Goal: Task Accomplishment & Management: Use online tool/utility

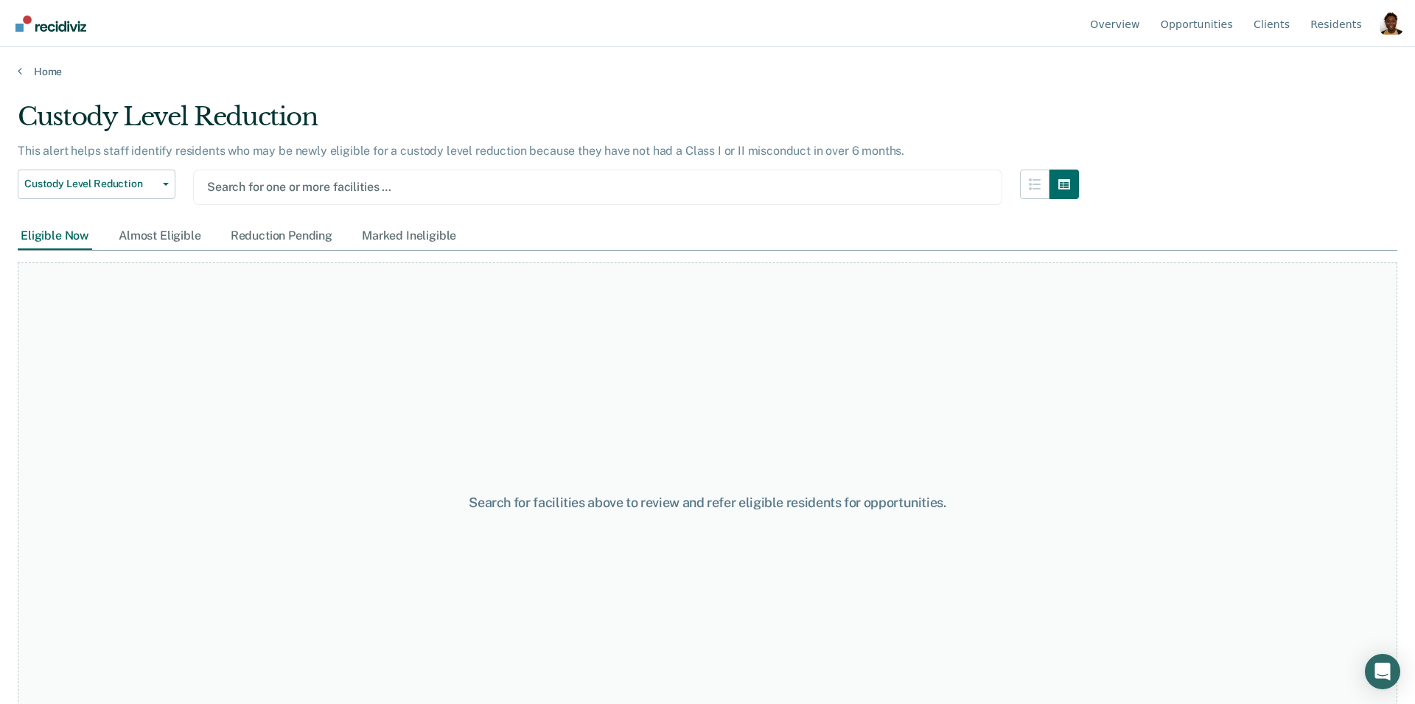
click at [509, 114] on div "Custody Level Reduction" at bounding box center [548, 123] width 1061 height 42
click at [327, 186] on div at bounding box center [597, 186] width 781 height 17
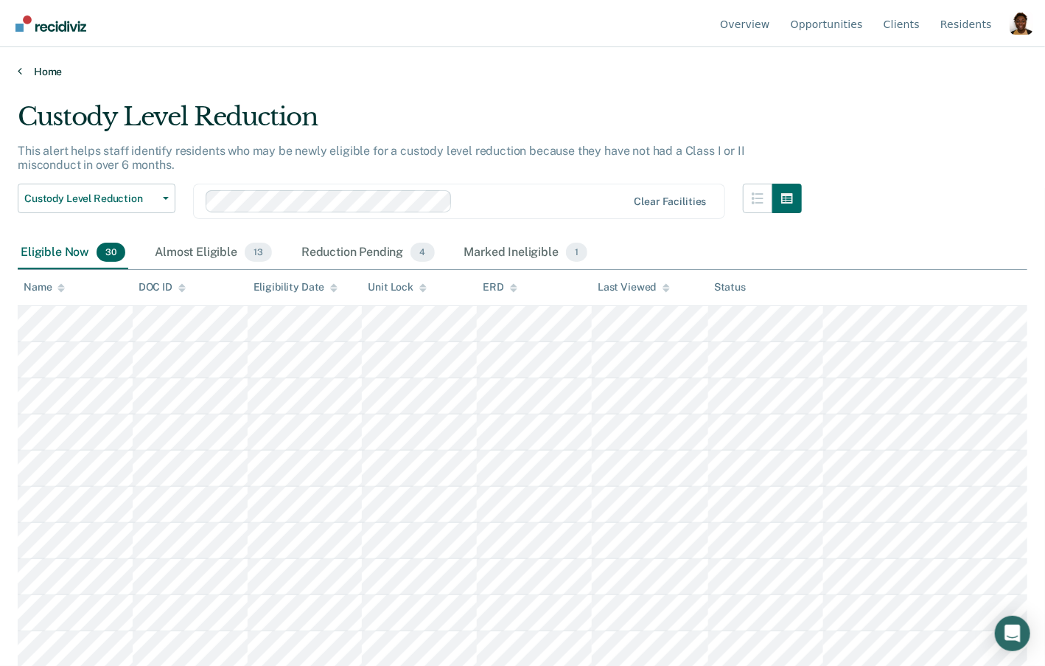
click at [40, 69] on link "Home" at bounding box center [523, 71] width 1010 height 13
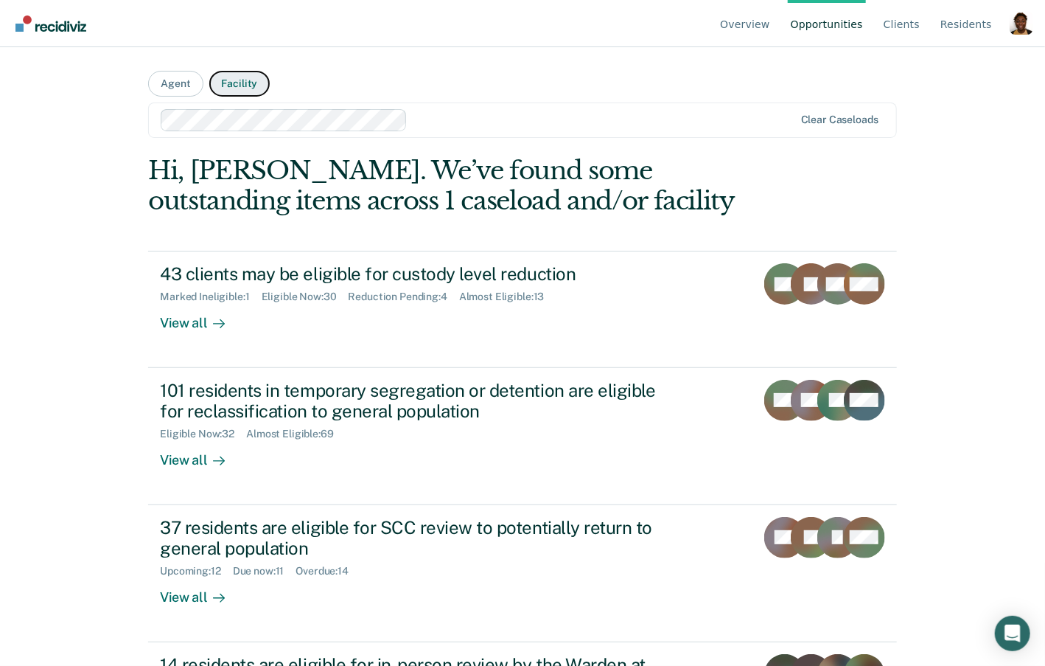
click at [247, 88] on button "Facility" at bounding box center [239, 84] width 61 height 26
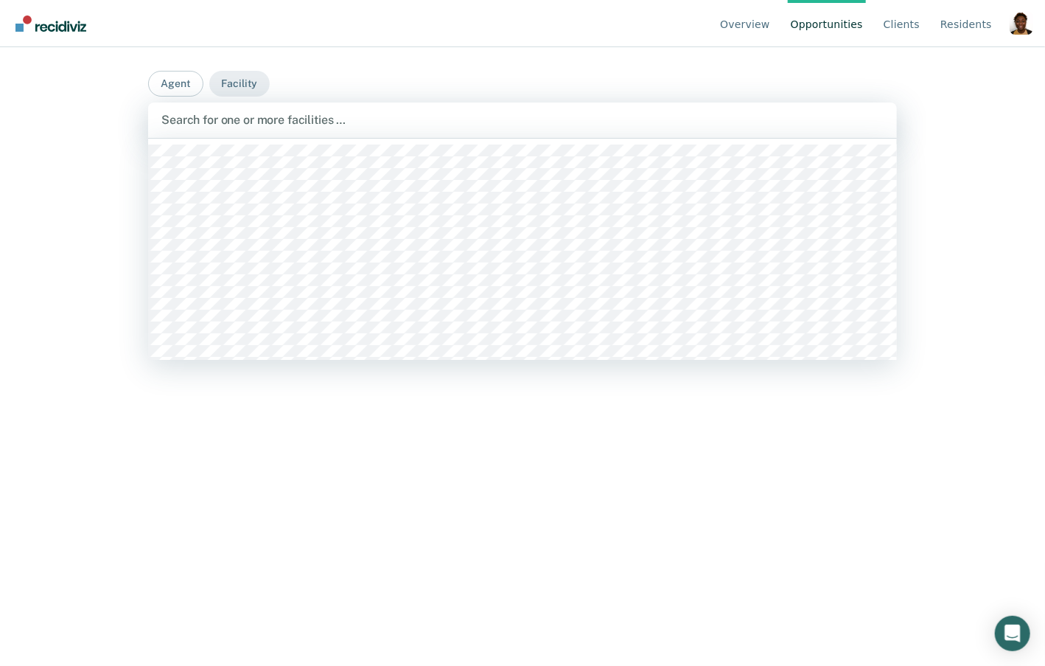
click at [342, 122] on div at bounding box center [522, 119] width 722 height 17
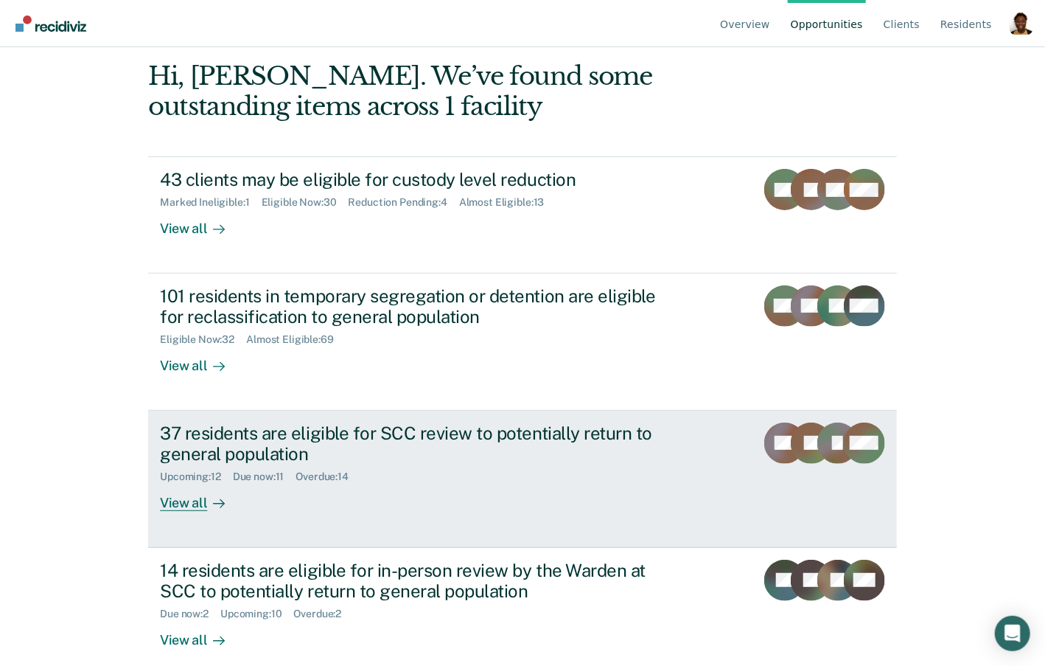
scroll to position [112, 0]
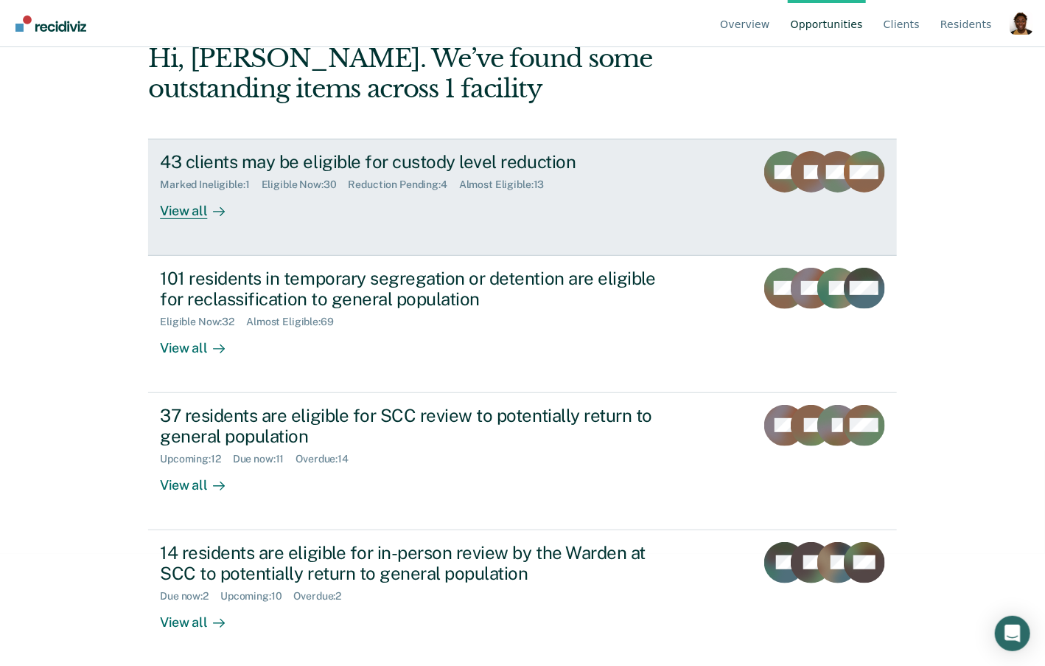
click at [200, 216] on div "View all" at bounding box center [201, 205] width 83 height 29
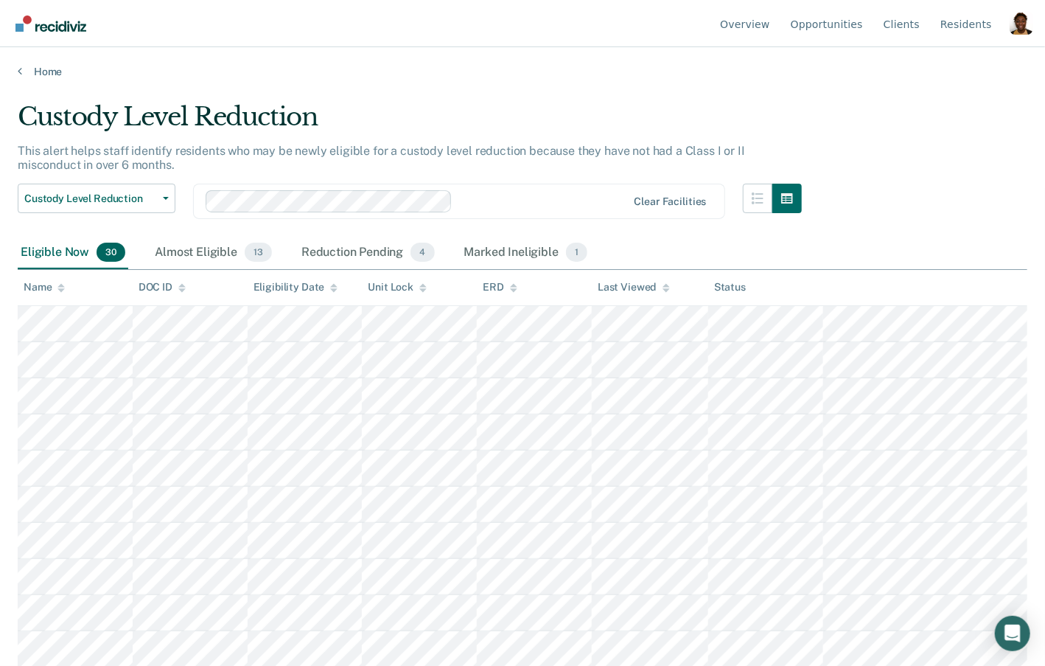
scroll to position [34, 0]
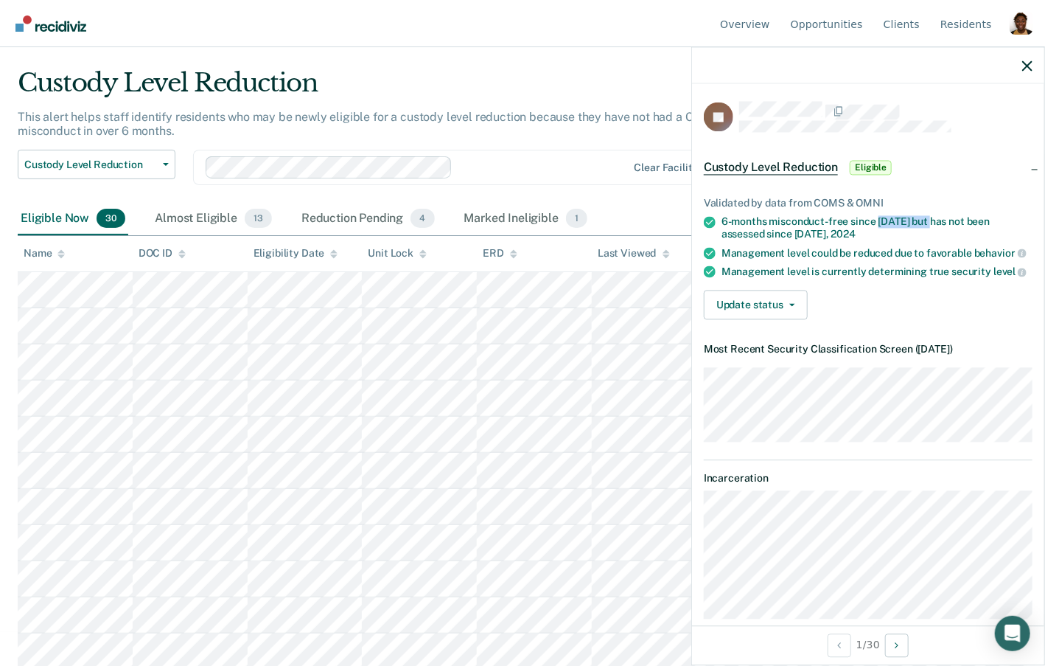
drag, startPoint x: 876, startPoint y: 224, endPoint x: 932, endPoint y: 219, distance: 56.3
click at [932, 219] on div "6-months misconduct-free since [DATE] but has not been assessed since [DATE]" at bounding box center [877, 228] width 311 height 25
click at [861, 232] on div "6-months misconduct-free since [DATE] but has not been assessed since [DATE]" at bounding box center [877, 228] width 311 height 25
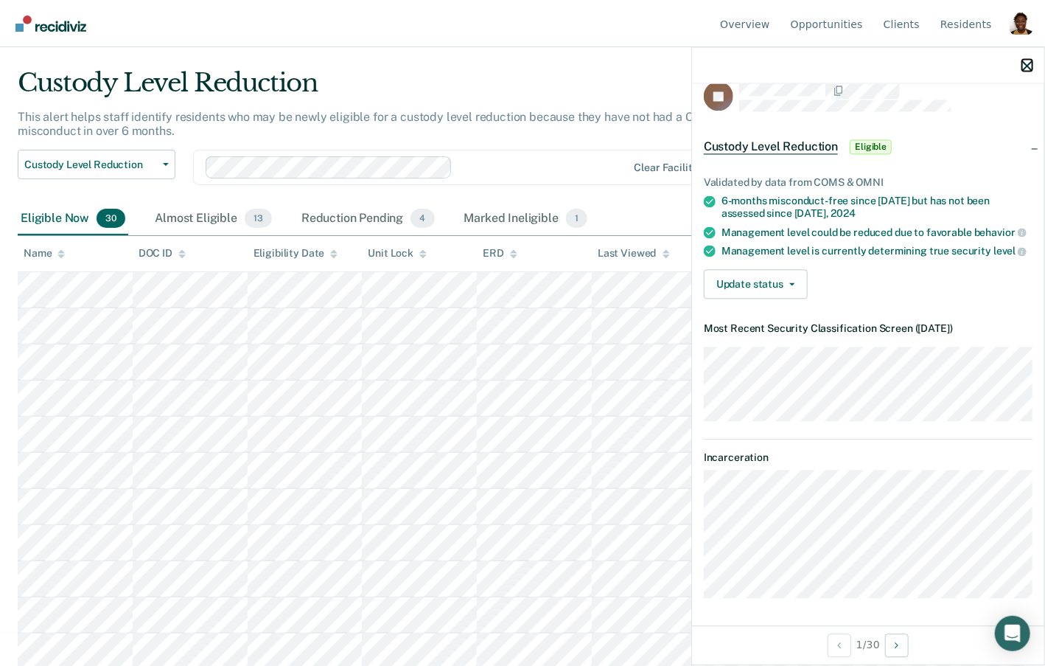
click at [1024, 66] on icon "button" at bounding box center [1027, 65] width 10 height 10
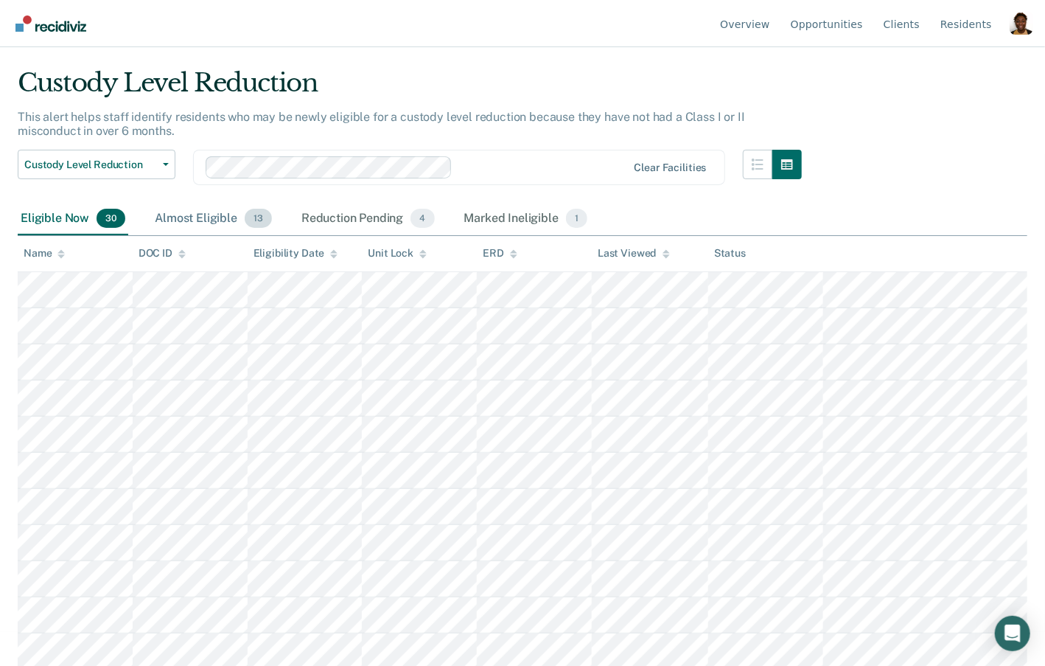
click at [220, 223] on div "Almost Eligible 13" at bounding box center [213, 219] width 123 height 32
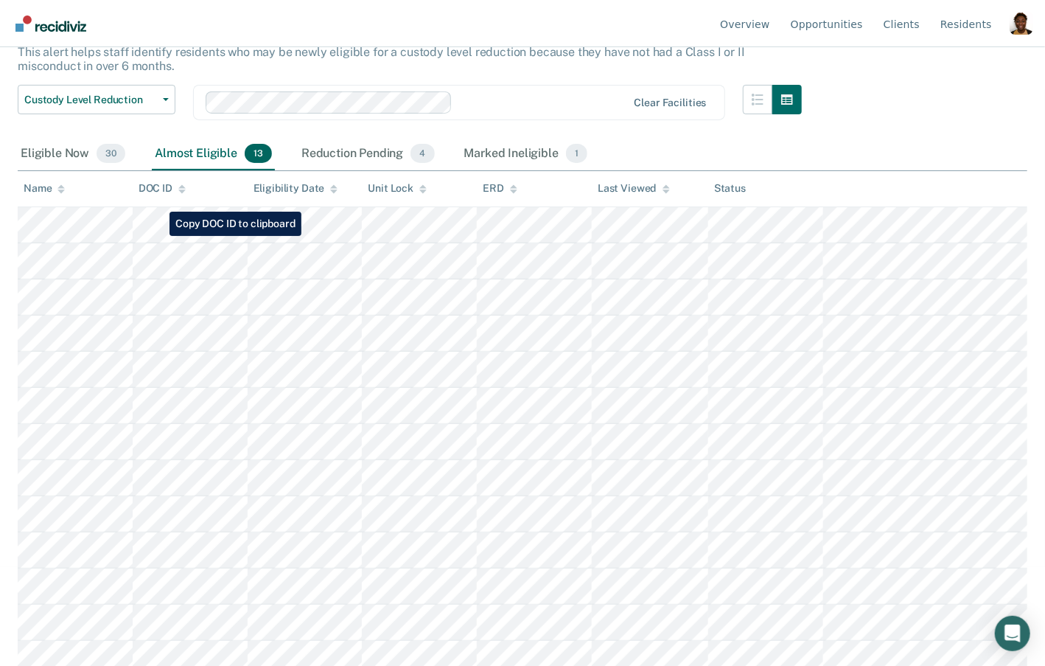
scroll to position [94, 0]
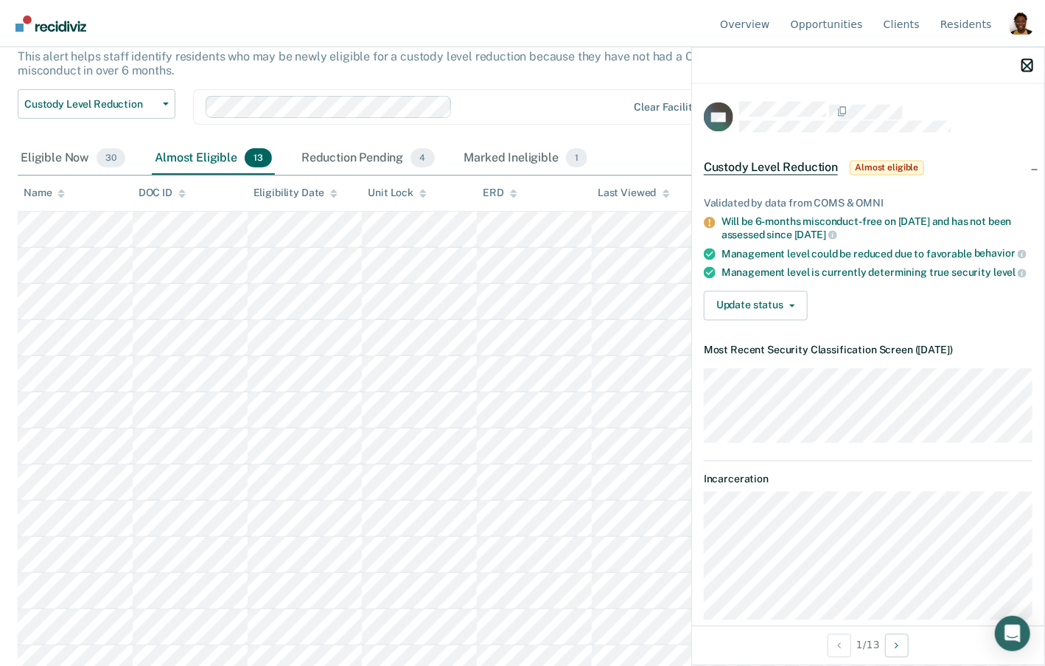
click at [1028, 69] on icon "button" at bounding box center [1027, 65] width 10 height 10
click at [784, 313] on button "Update status" at bounding box center [756, 304] width 104 height 29
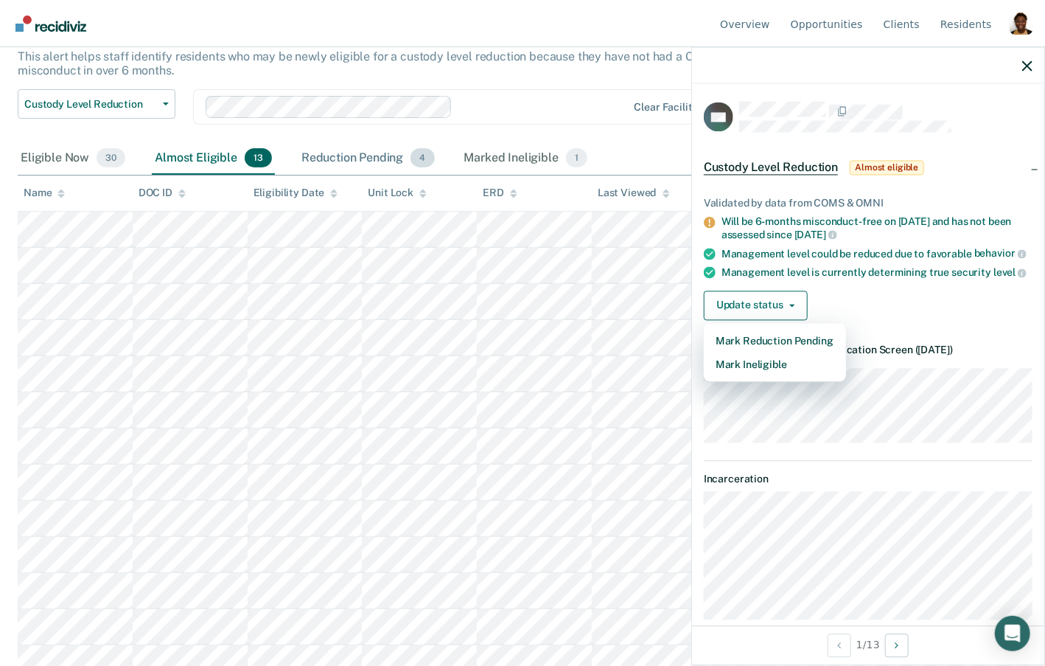
click at [386, 155] on div "Reduction Pending 4" at bounding box center [368, 158] width 139 height 32
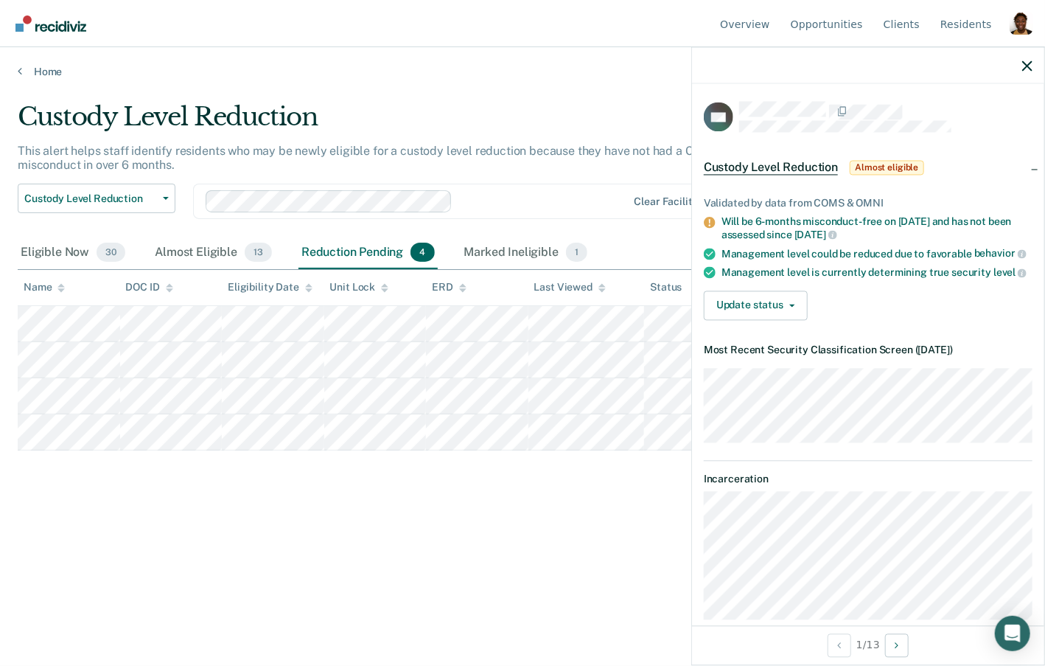
drag, startPoint x: 184, startPoint y: 254, endPoint x: 392, endPoint y: 266, distance: 208.2
click at [188, 253] on div "Almost Eligible 13" at bounding box center [213, 253] width 123 height 32
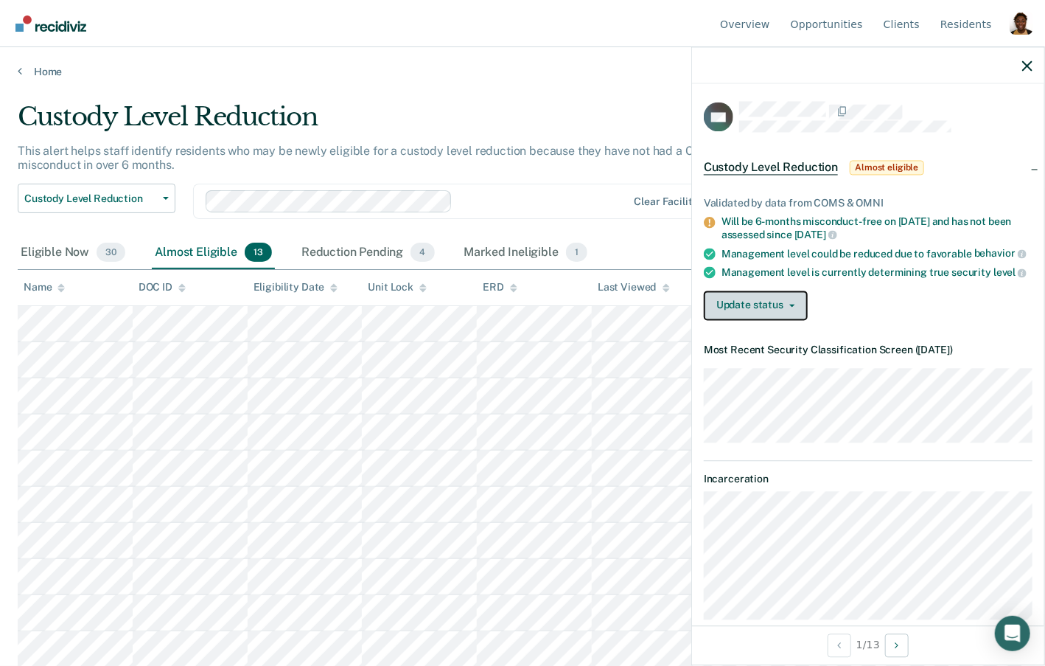
click at [763, 301] on button "Update status" at bounding box center [756, 304] width 104 height 29
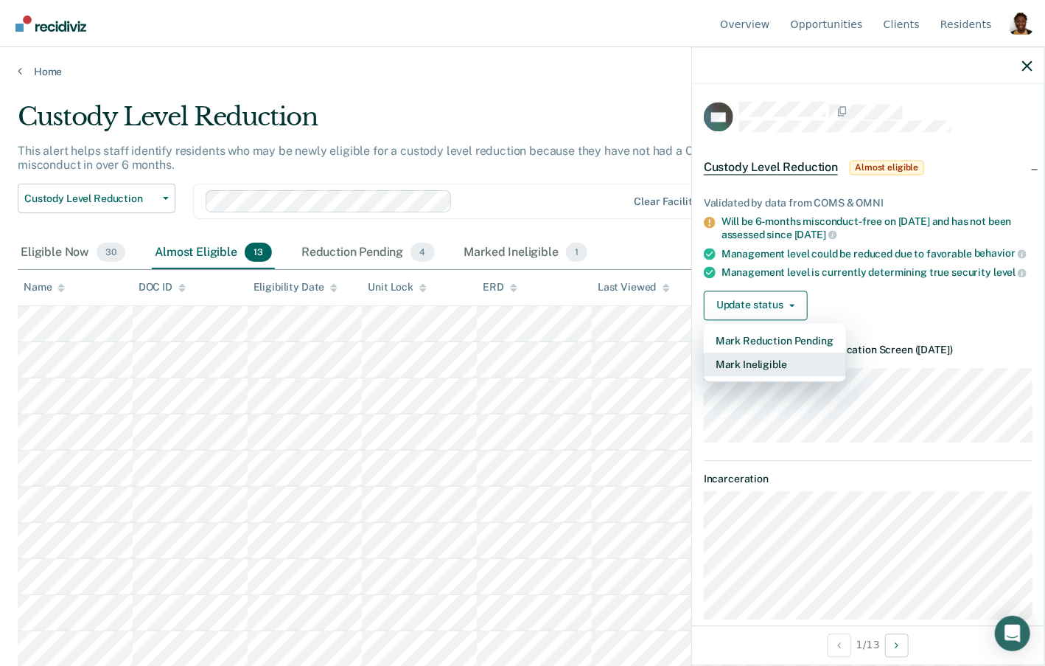
click at [765, 366] on button "Mark Ineligible" at bounding box center [775, 364] width 142 height 24
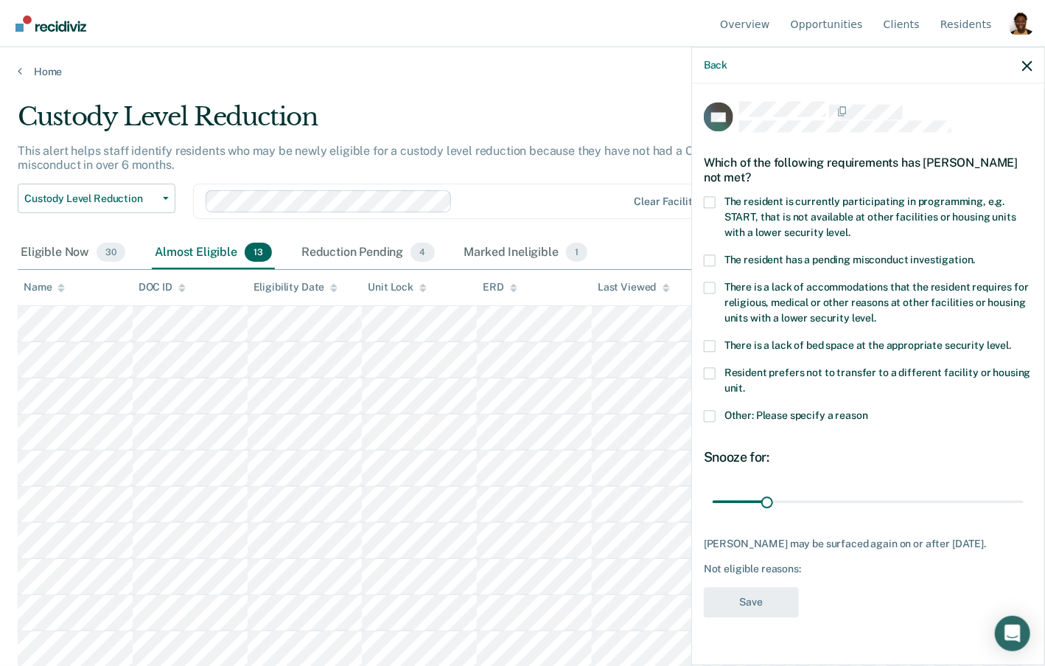
click at [714, 346] on span at bounding box center [710, 346] width 12 height 12
click at [1011, 340] on input "There is a lack of bed space at the appropriate security level." at bounding box center [1011, 340] width 0 height 0
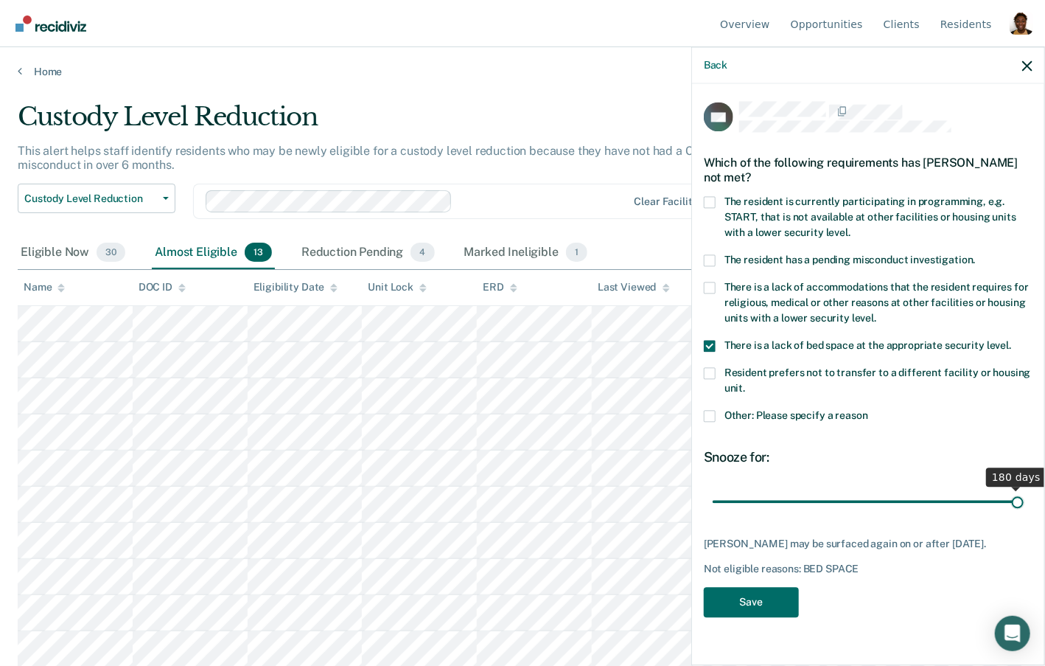
drag, startPoint x: 768, startPoint y: 501, endPoint x: 1037, endPoint y: 495, distance: 269.1
click at [1024, 495] on input "range" at bounding box center [868, 502] width 311 height 26
drag, startPoint x: 1016, startPoint y: 496, endPoint x: 851, endPoint y: 508, distance: 165.5
type input "80"
click at [851, 508] on input "range" at bounding box center [868, 502] width 311 height 26
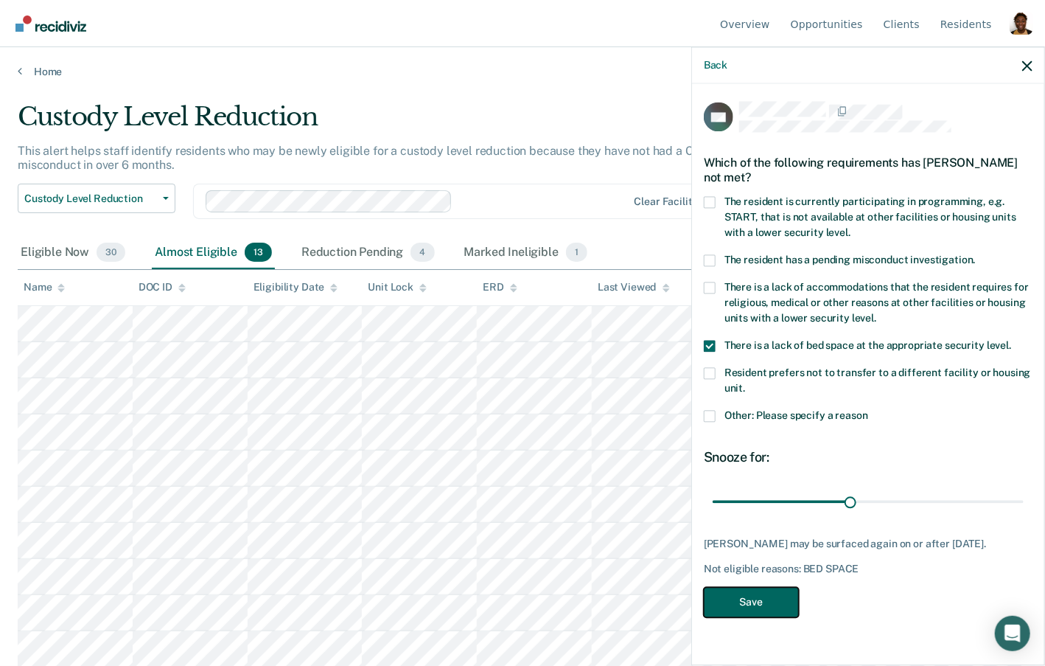
click at [736, 599] on button "Save" at bounding box center [751, 602] width 95 height 30
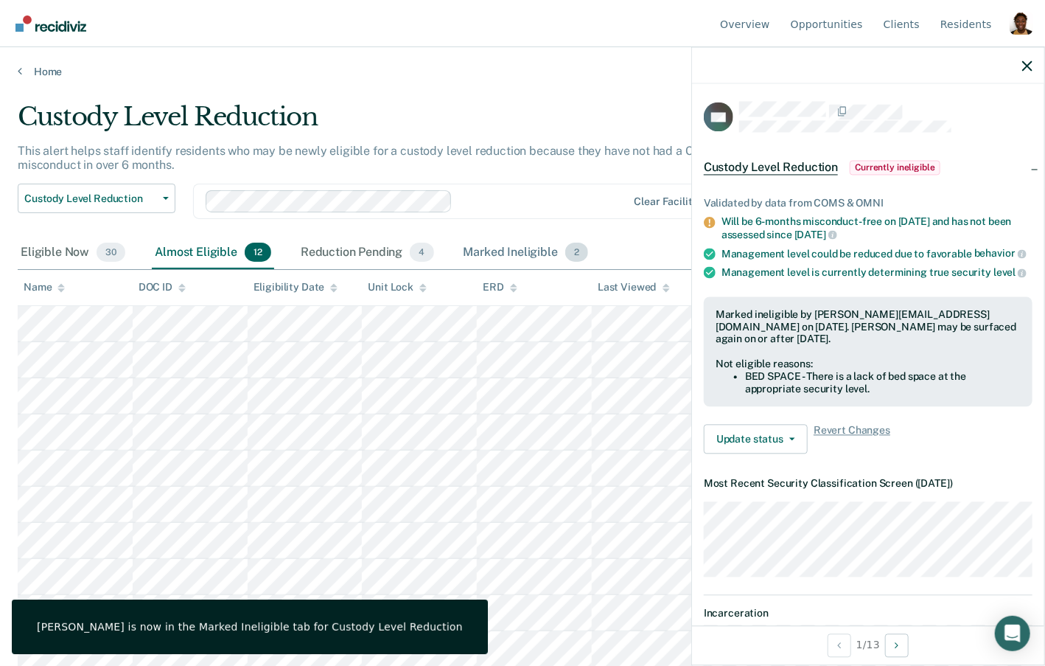
click at [517, 254] on div "Marked Ineligible 2" at bounding box center [526, 253] width 131 height 32
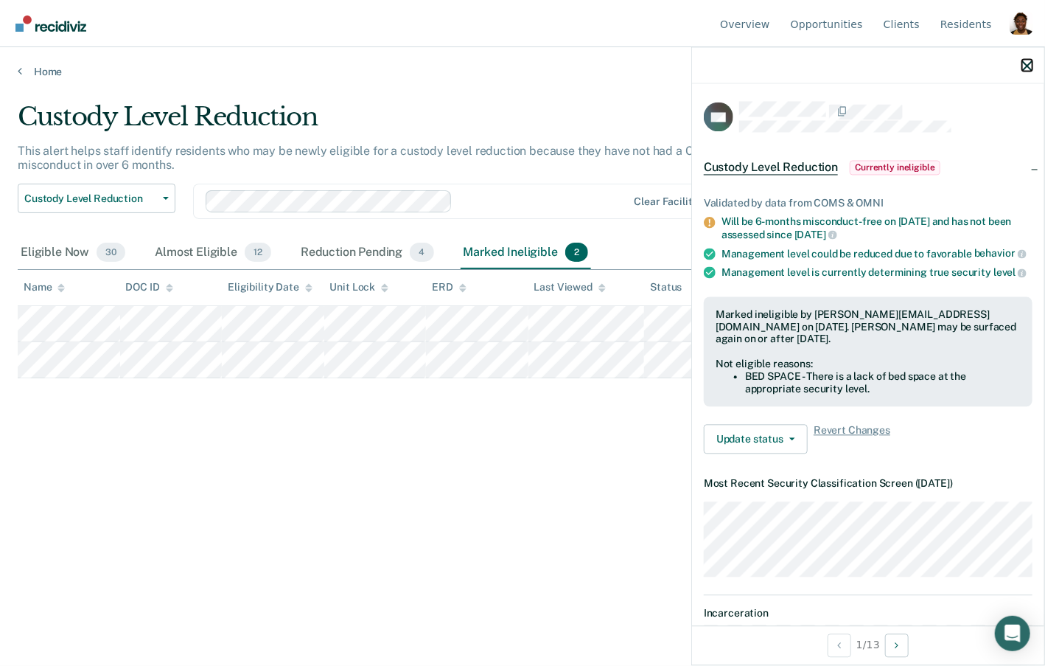
click at [1029, 63] on icon "button" at bounding box center [1027, 65] width 10 height 10
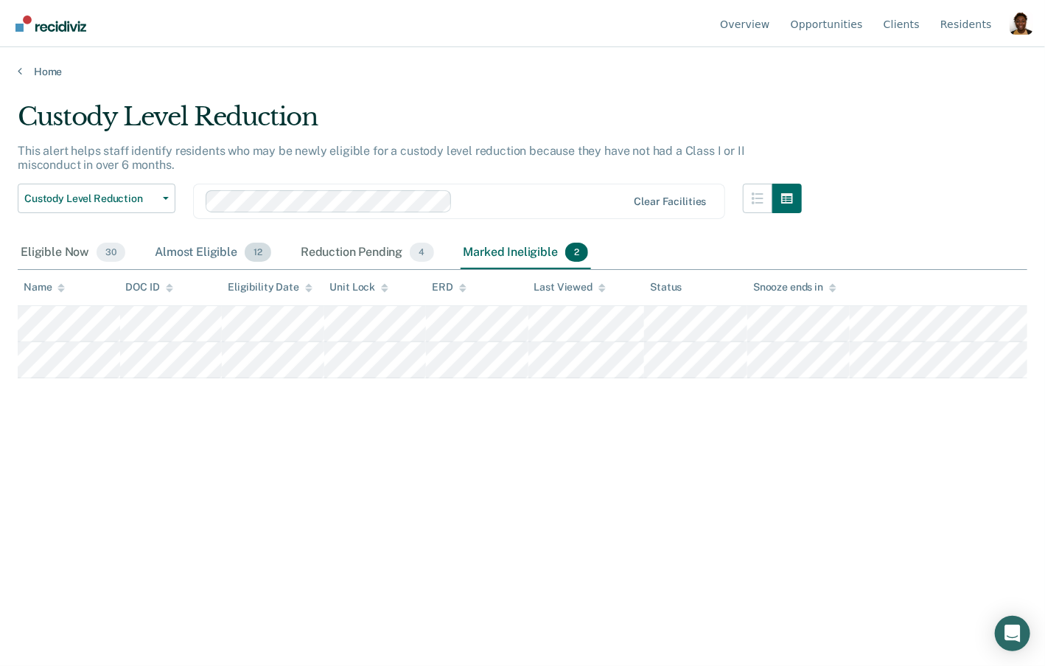
click at [187, 245] on div "Almost Eligible 12" at bounding box center [213, 253] width 122 height 32
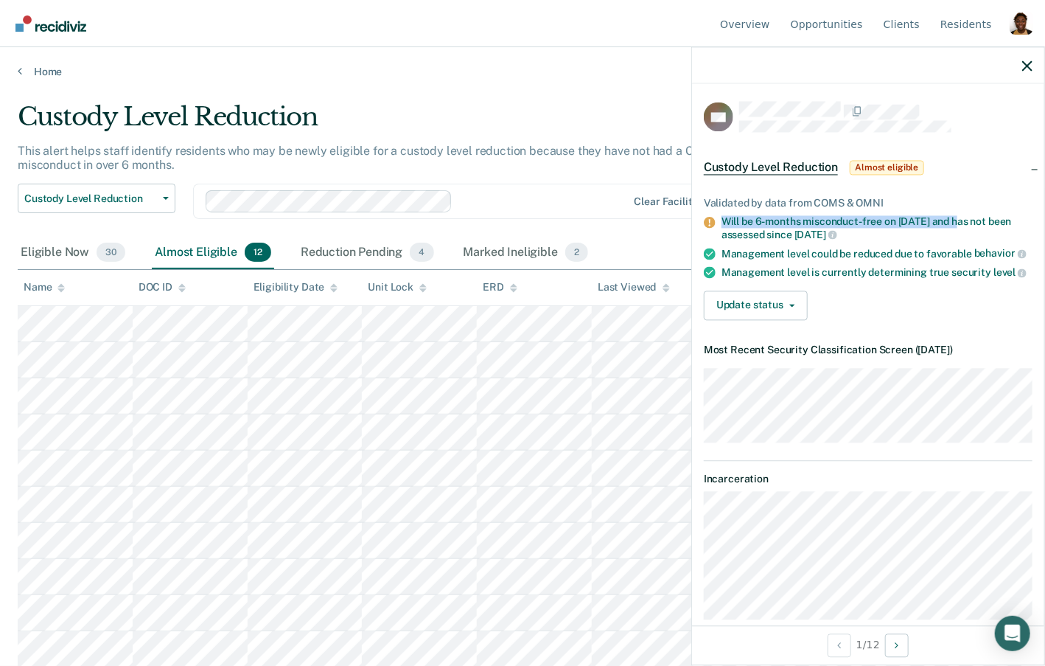
drag, startPoint x: 723, startPoint y: 223, endPoint x: 960, endPoint y: 214, distance: 236.7
click at [959, 216] on div "Will be 6-months misconduct-free on [DATE] and has not been assessed since [DAT…" at bounding box center [877, 228] width 311 height 25
click at [967, 201] on div "Validated by data from COMS & OMNI" at bounding box center [868, 204] width 329 height 13
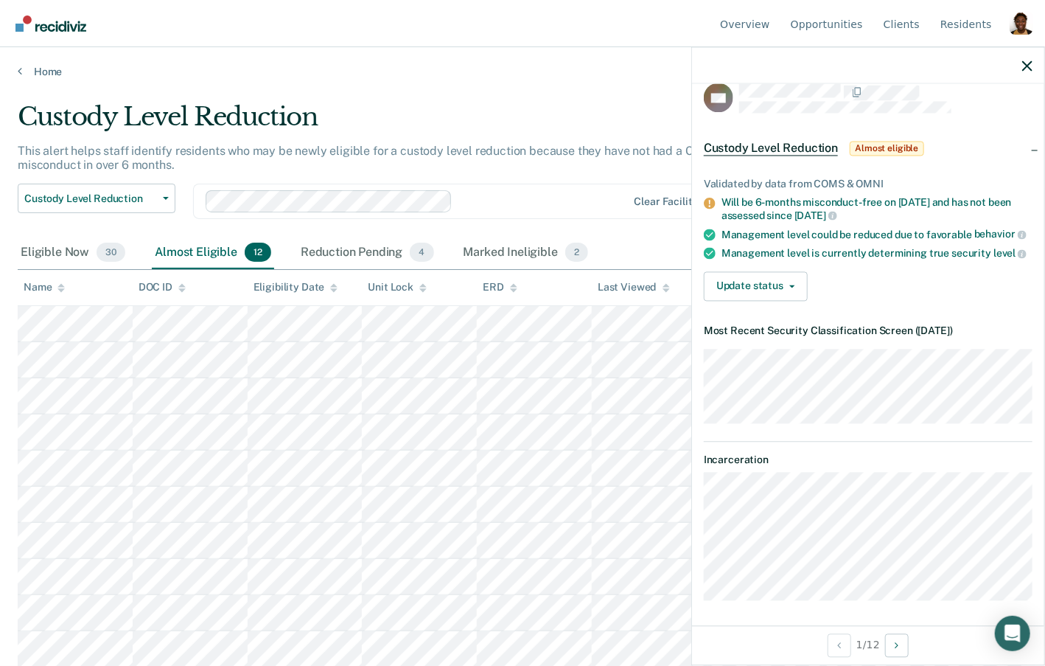
scroll to position [21, 0]
click at [1026, 67] on icon "button" at bounding box center [1027, 65] width 10 height 10
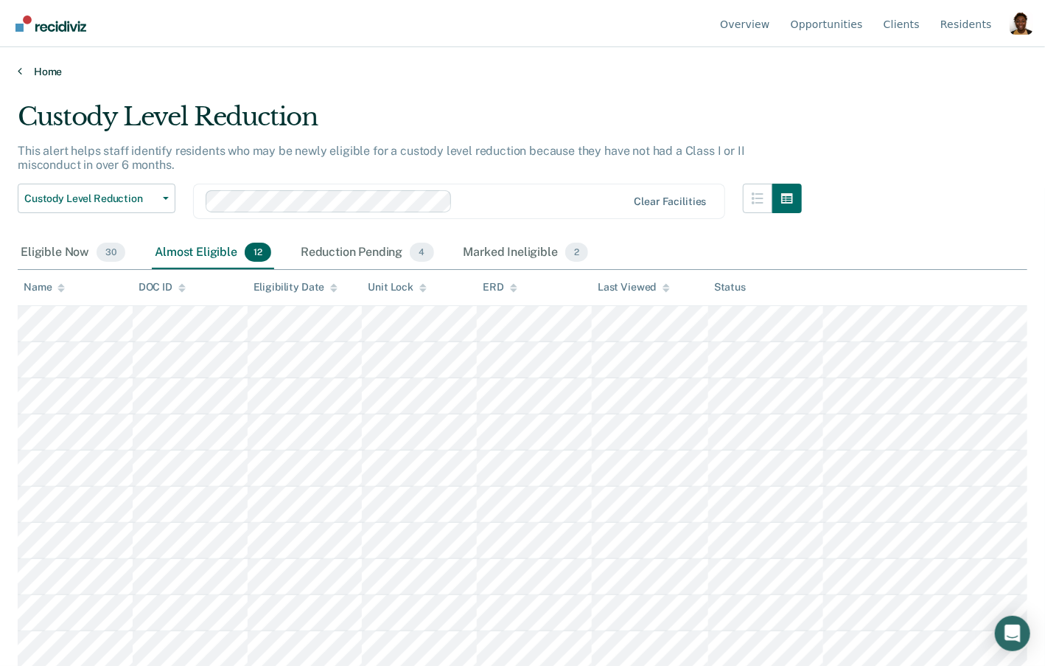
click at [53, 66] on link "Home" at bounding box center [523, 71] width 1010 height 13
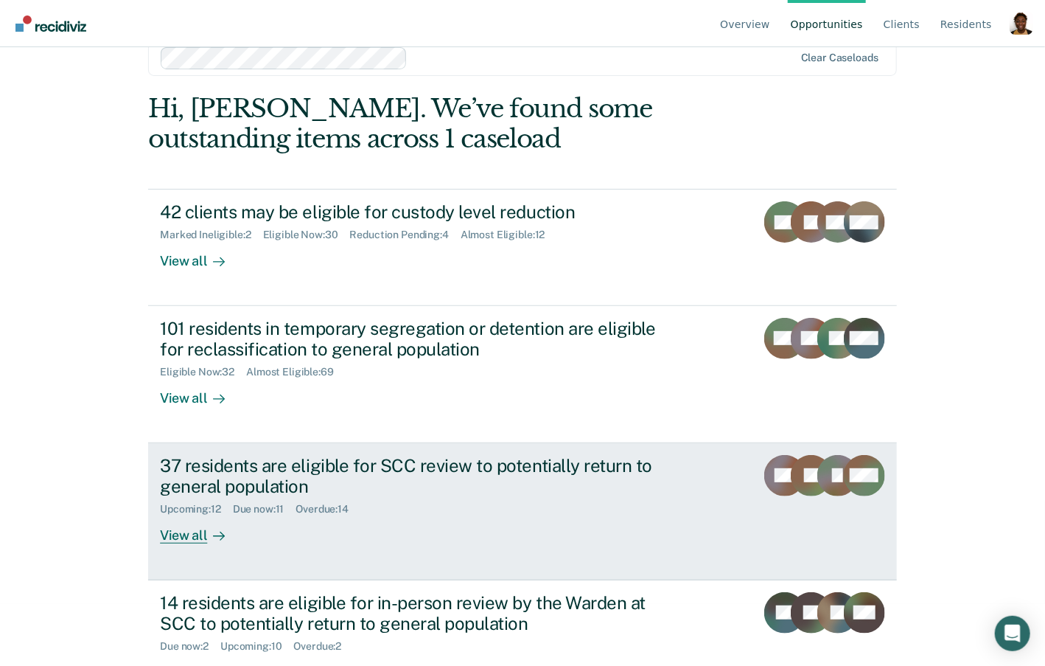
scroll to position [75, 0]
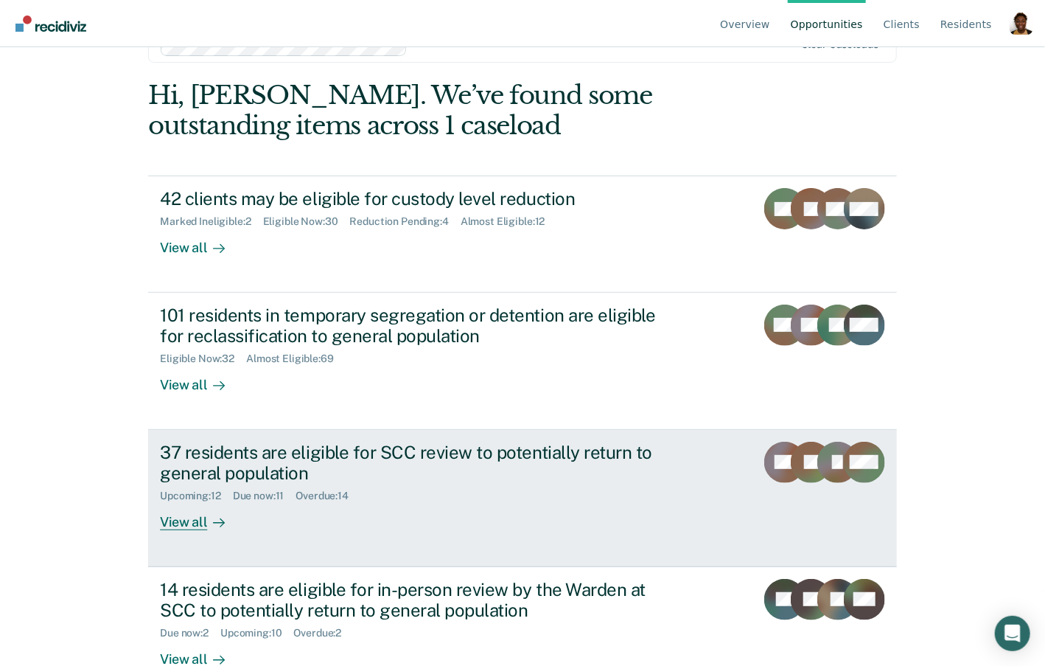
click at [205, 523] on div "View all" at bounding box center [201, 516] width 83 height 29
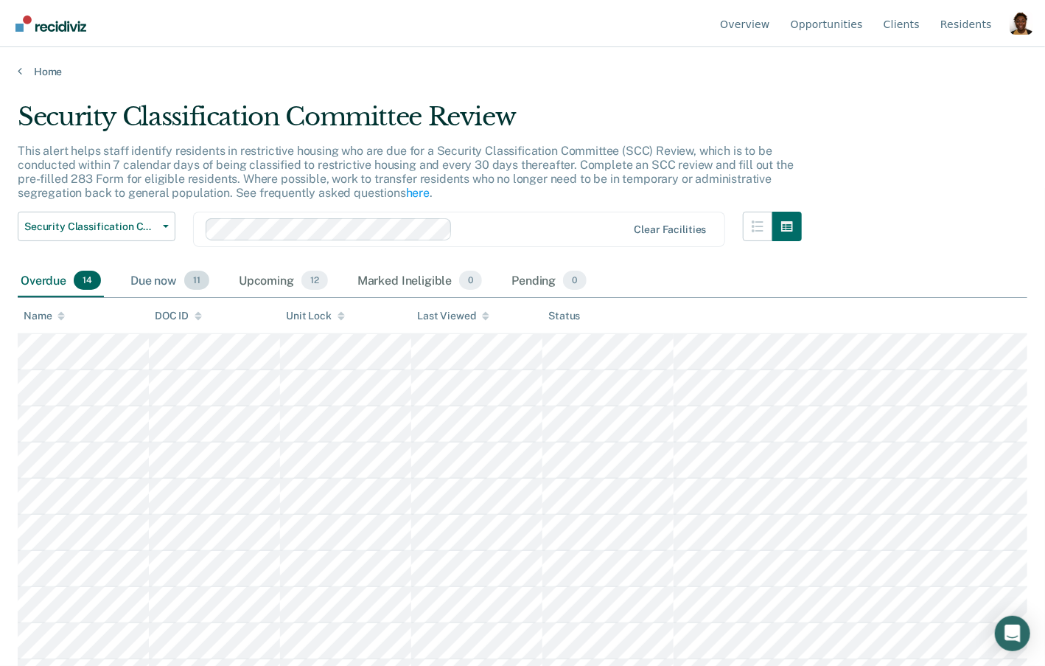
click at [150, 290] on div "Due now 11" at bounding box center [170, 281] width 85 height 32
click at [43, 287] on div "Overdue 14" at bounding box center [61, 281] width 86 height 32
click at [161, 279] on div "Due now 11" at bounding box center [170, 281] width 85 height 32
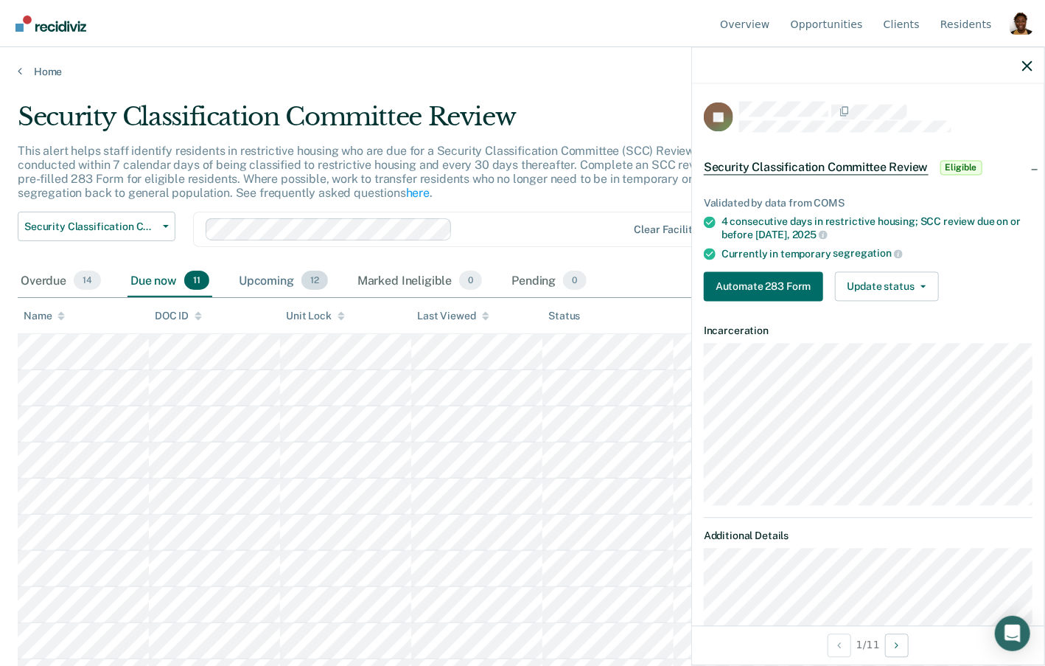
click at [291, 284] on div "Upcoming 12" at bounding box center [283, 281] width 95 height 32
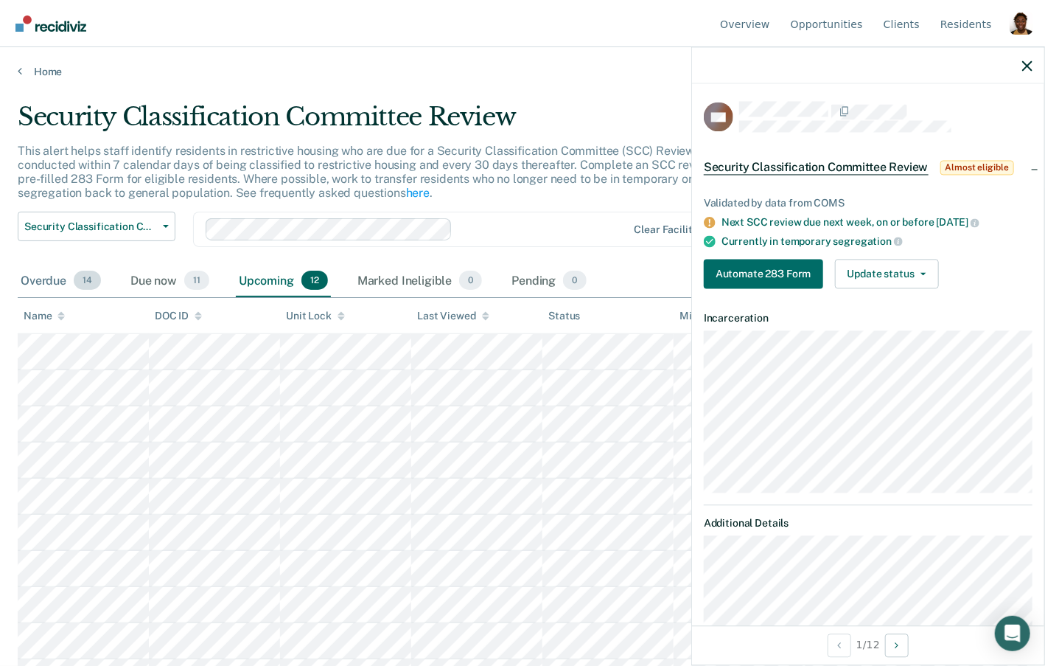
click at [56, 282] on div "Overdue 14" at bounding box center [61, 281] width 86 height 32
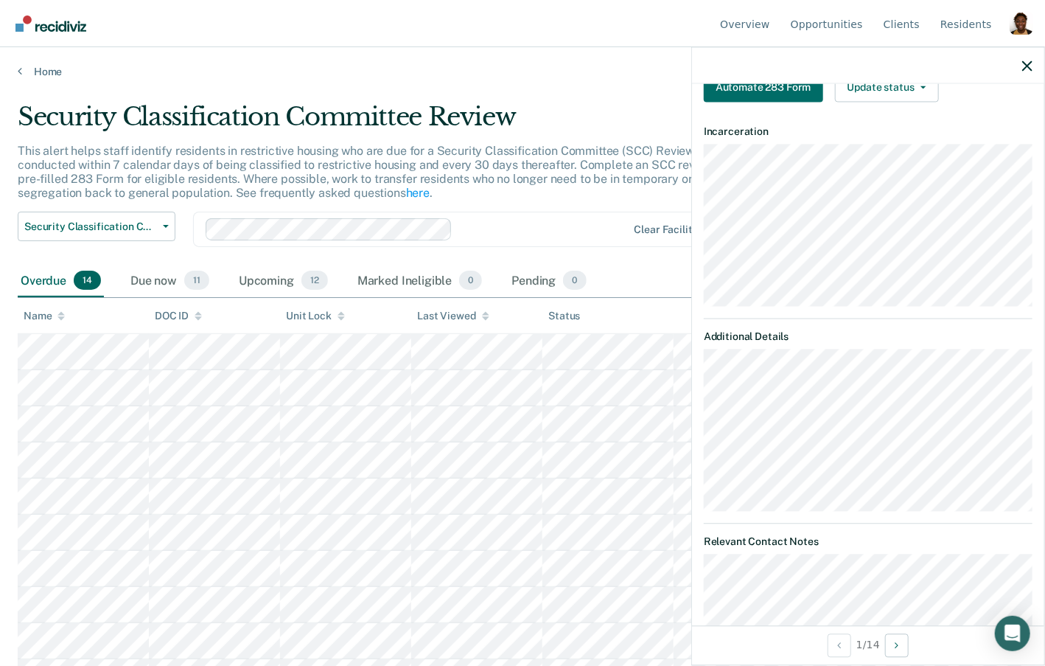
scroll to position [248, 0]
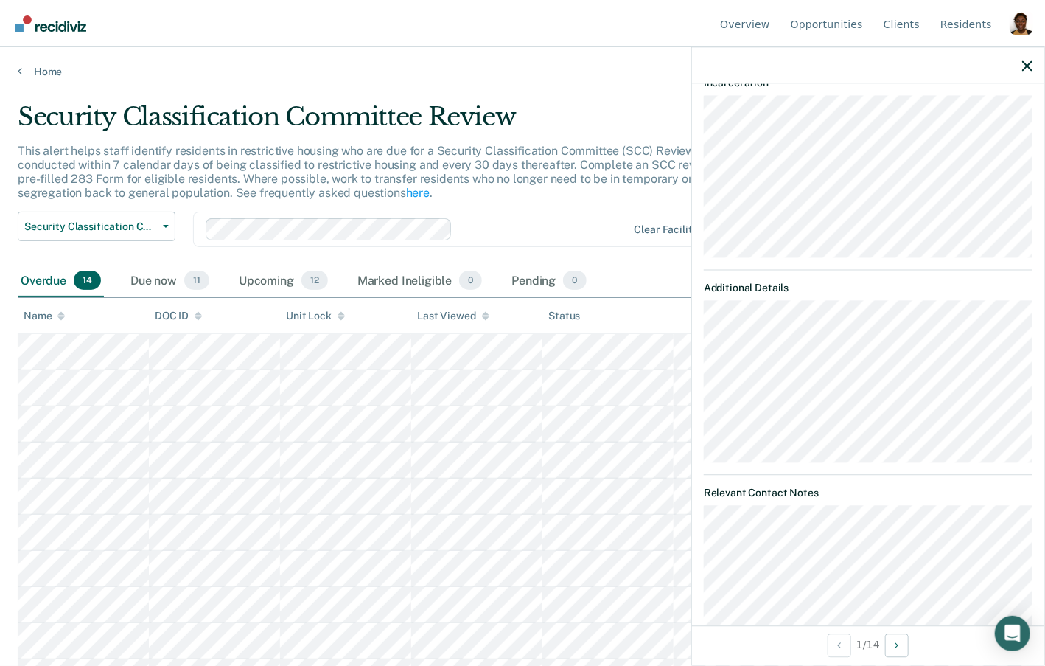
click at [914, 322] on div "JG Security Classification Committee Review Eligible Validated by data from COM…" at bounding box center [868, 354] width 352 height 541
click at [766, 333] on div "JG Security Classification Committee Review Eligible Validated by data from COM…" at bounding box center [868, 354] width 352 height 541
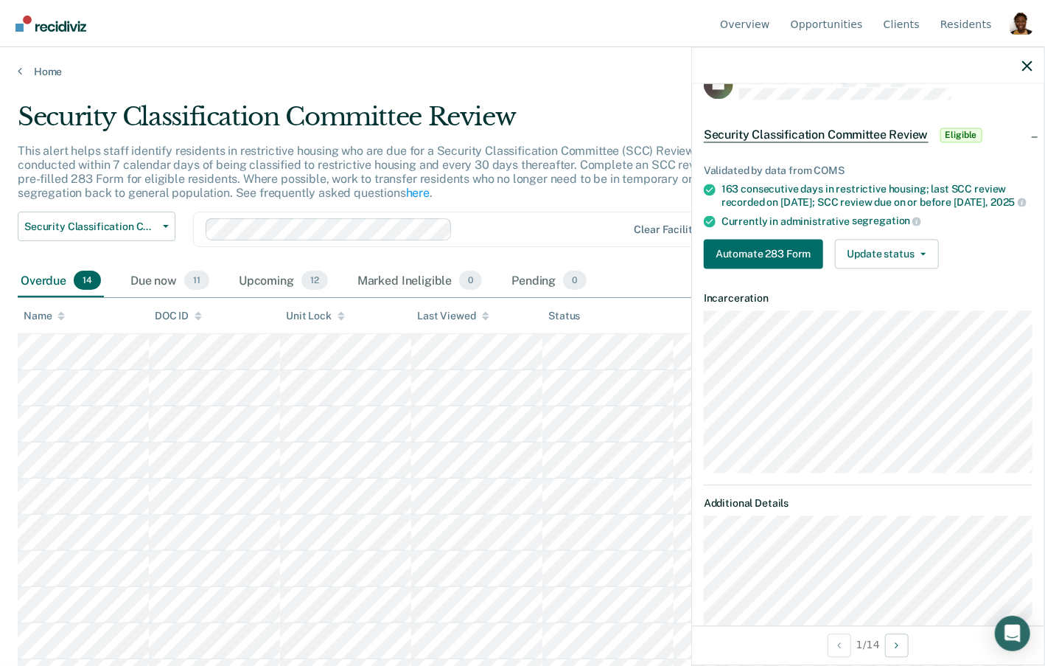
scroll to position [31, 0]
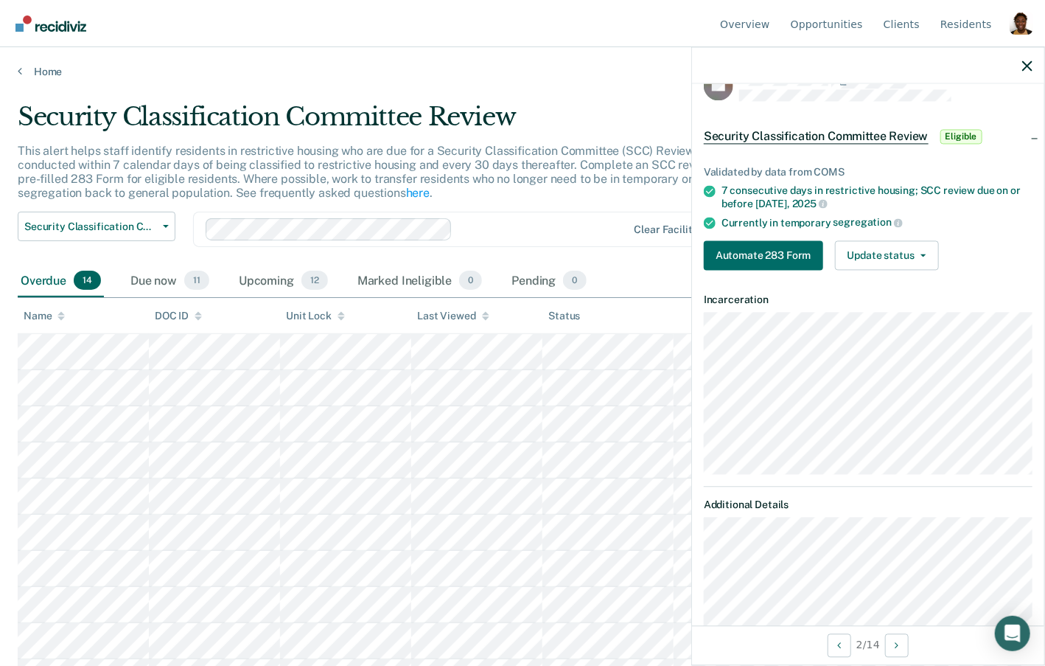
drag, startPoint x: 702, startPoint y: 335, endPoint x: 702, endPoint y: 541, distance: 206.4
click at [702, 541] on div "DT Security Classification Committee Review Eligible Validated by data from COM…" at bounding box center [868, 354] width 352 height 541
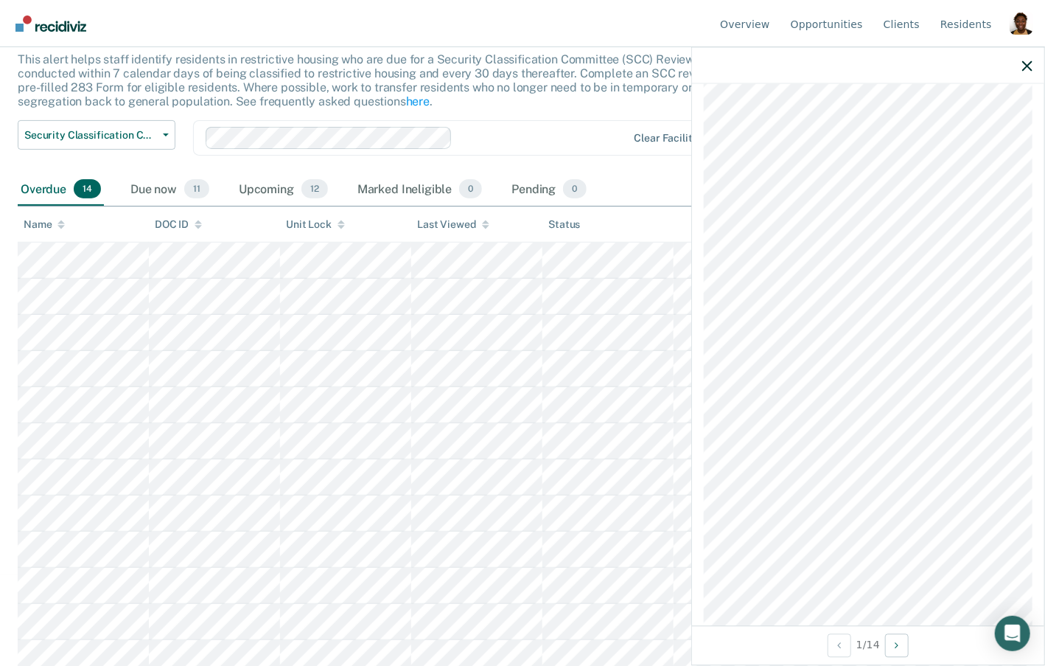
scroll to position [722, 0]
click at [820, 364] on div "JG Security Classification Committee Review Eligible Validated by data from COM…" at bounding box center [868, 354] width 352 height 541
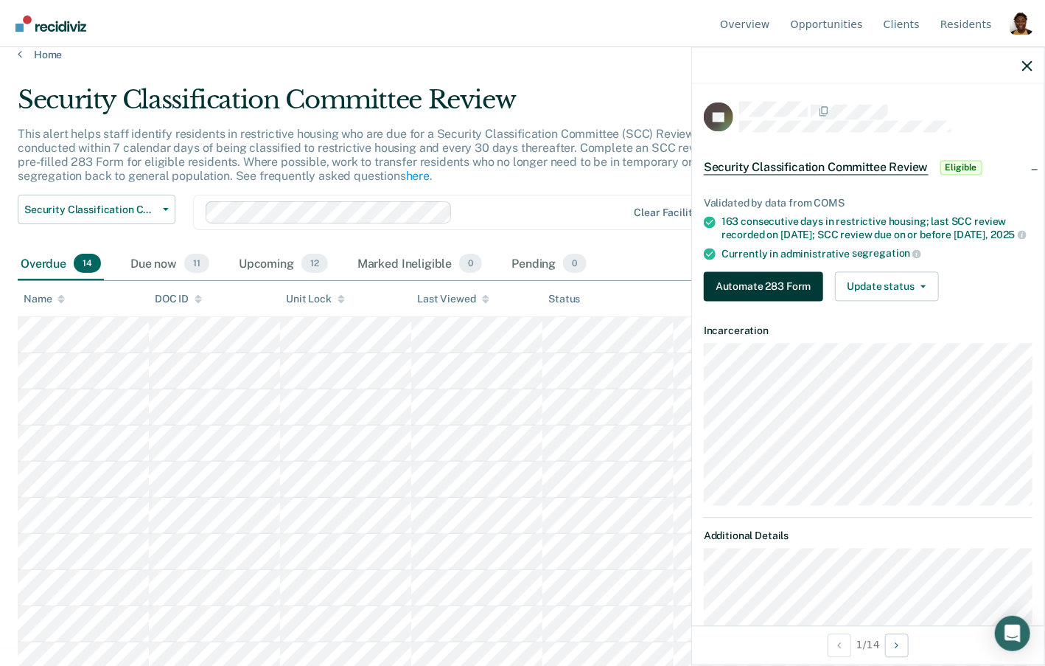
scroll to position [0, 0]
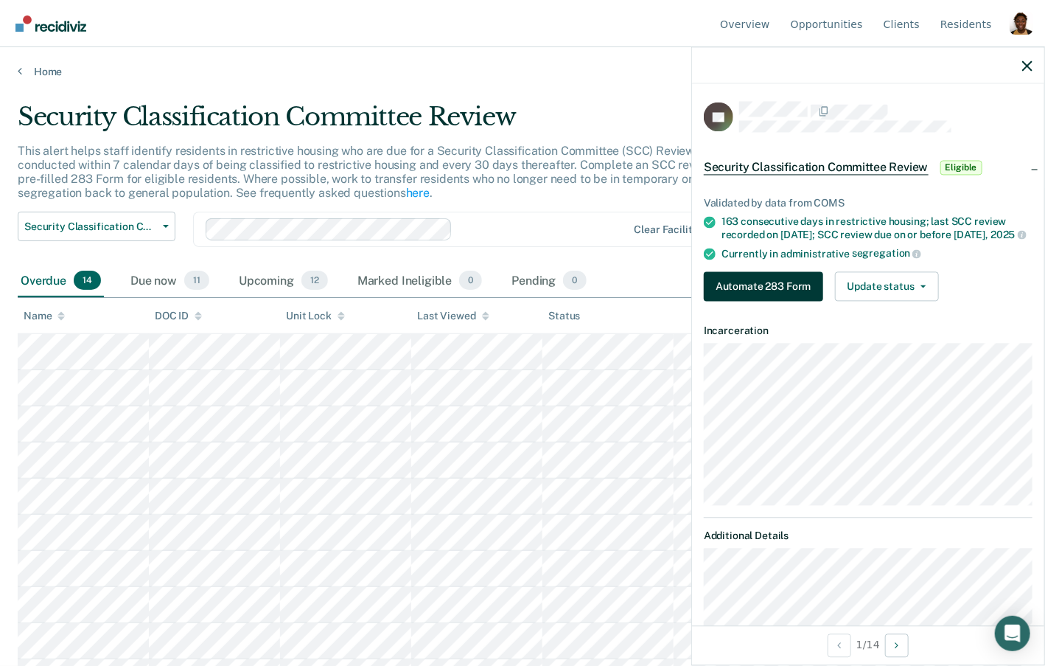
click at [799, 312] on div "Validated by data from COMS 163 consecutive days in restrictive housing; last S…" at bounding box center [868, 243] width 352 height 139
click at [800, 296] on button "Automate 283 Form" at bounding box center [763, 286] width 119 height 29
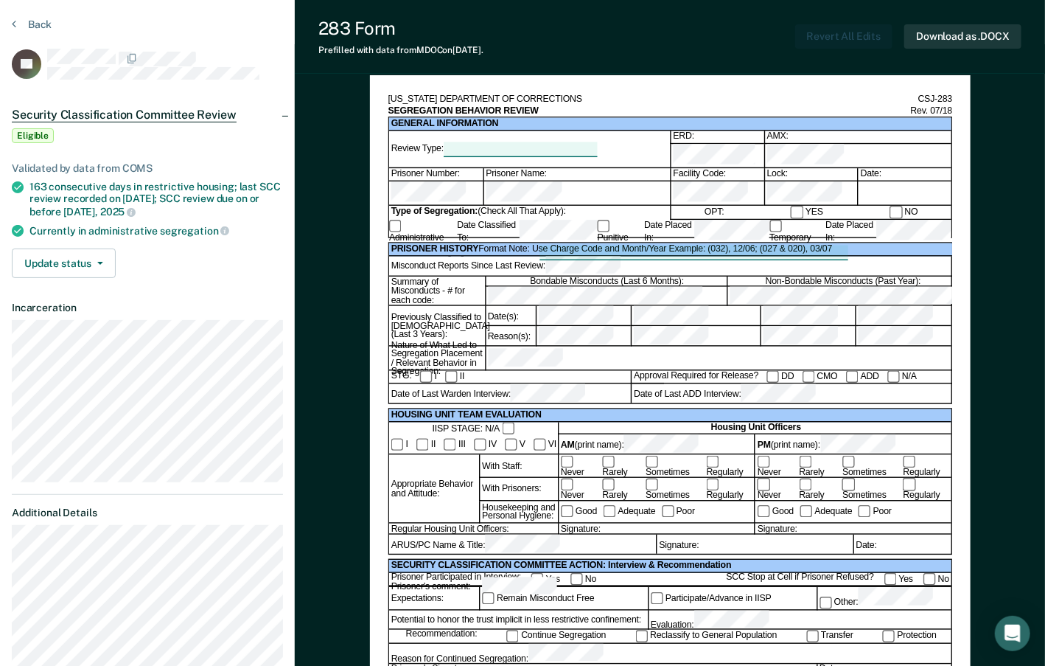
scroll to position [44, 0]
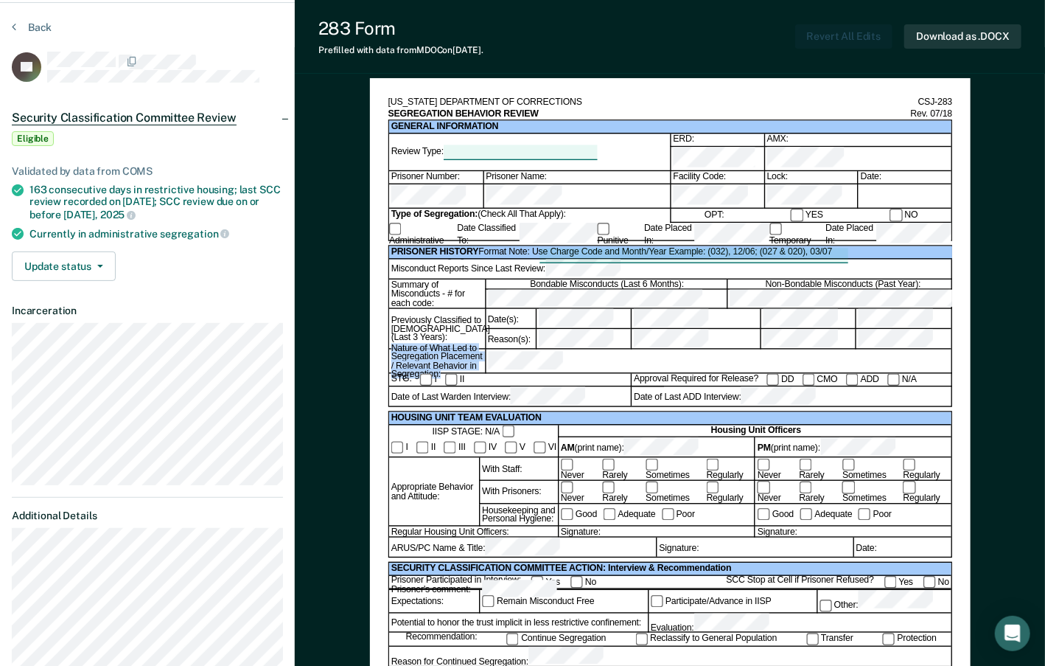
drag, startPoint x: 445, startPoint y: 366, endPoint x: 389, endPoint y: 344, distance: 60.2
click at [389, 349] on div "Nature of What Led to Segregation Placement / Relevant Behavior in Segregation:" at bounding box center [437, 361] width 96 height 24
copy div "Nature of What Led to Segregation Placement / Relevant Behavior in Segregation:"
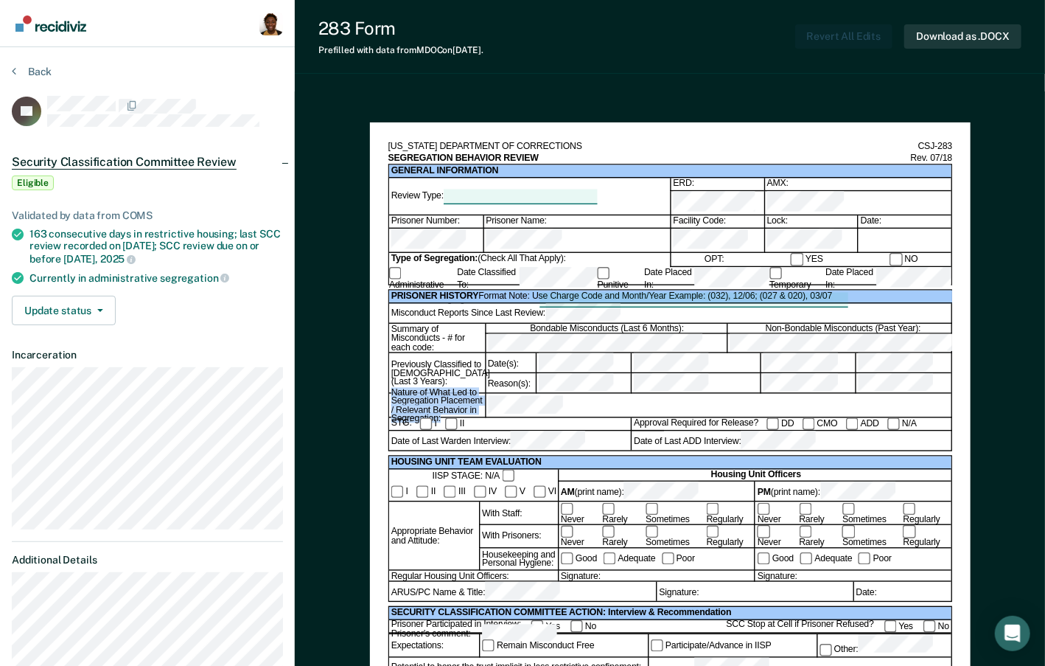
scroll to position [0, 0]
click at [571, 406] on div at bounding box center [721, 406] width 472 height 24
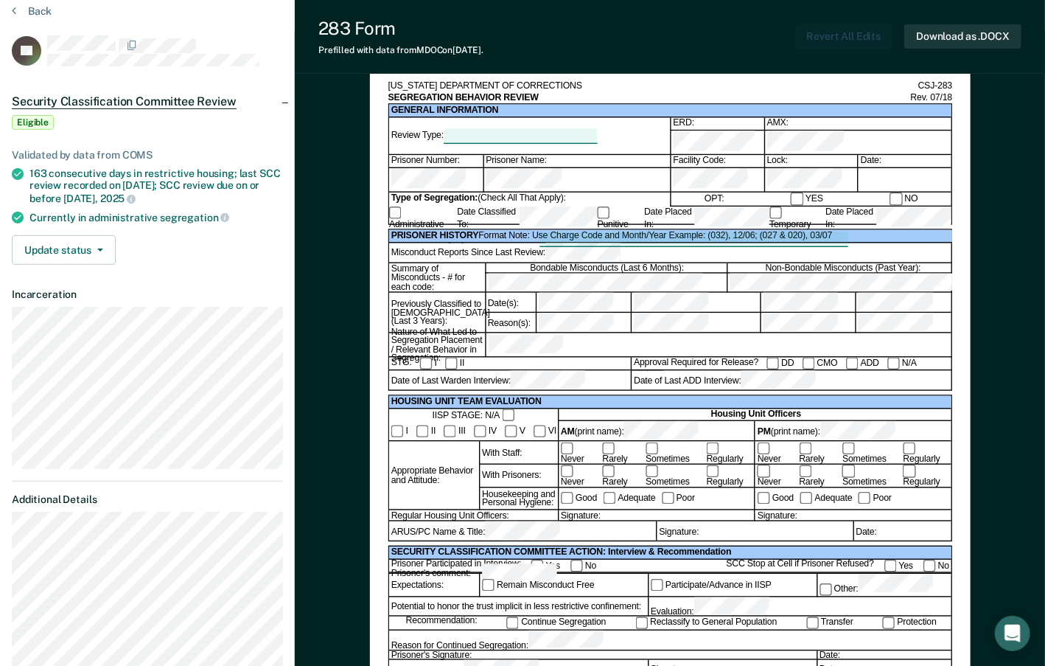
scroll to position [50, 0]
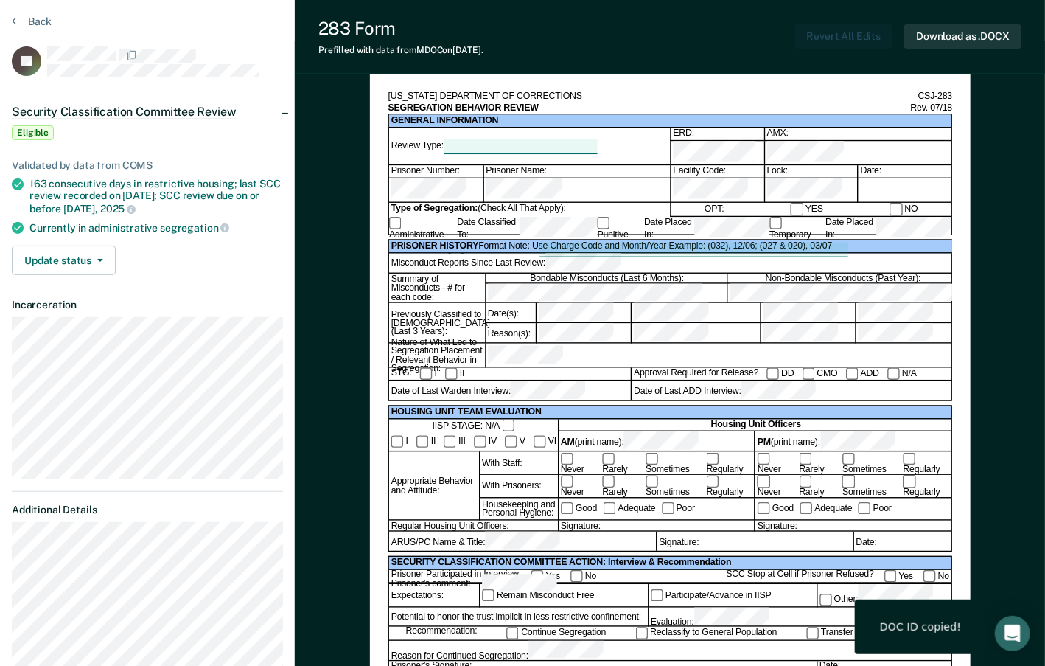
click at [738, 203] on div "OPT: YES NO" at bounding box center [810, 209] width 281 height 13
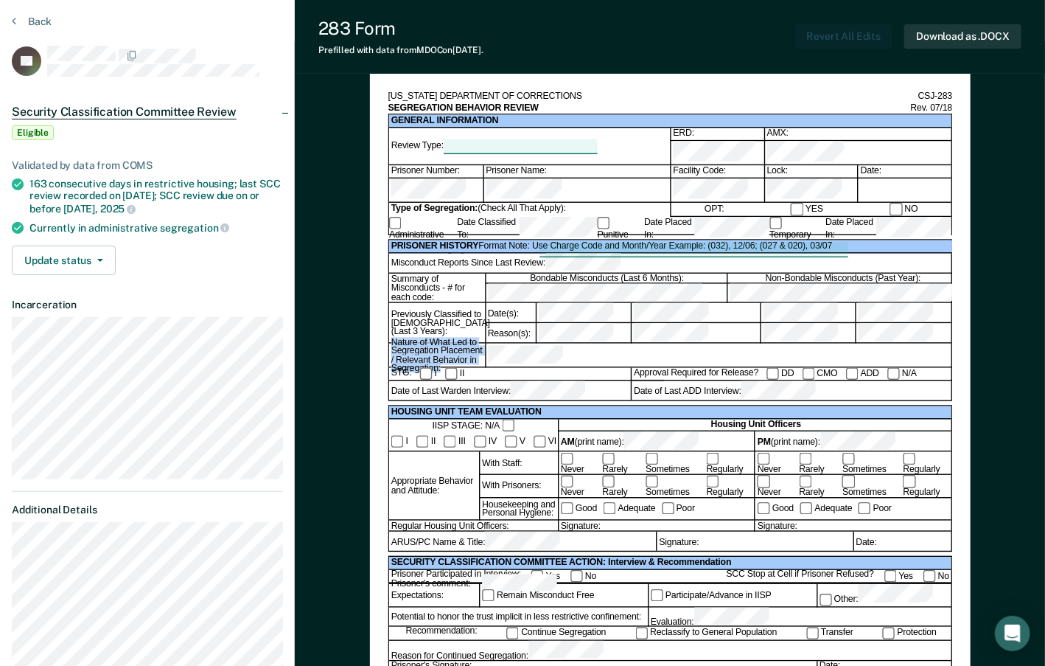
drag, startPoint x: 392, startPoint y: 339, endPoint x: 456, endPoint y: 366, distance: 69.4
click at [456, 366] on div "Nature of What Led to Segregation Placement / Relevant Behavior in Segregation:" at bounding box center [437, 355] width 96 height 24
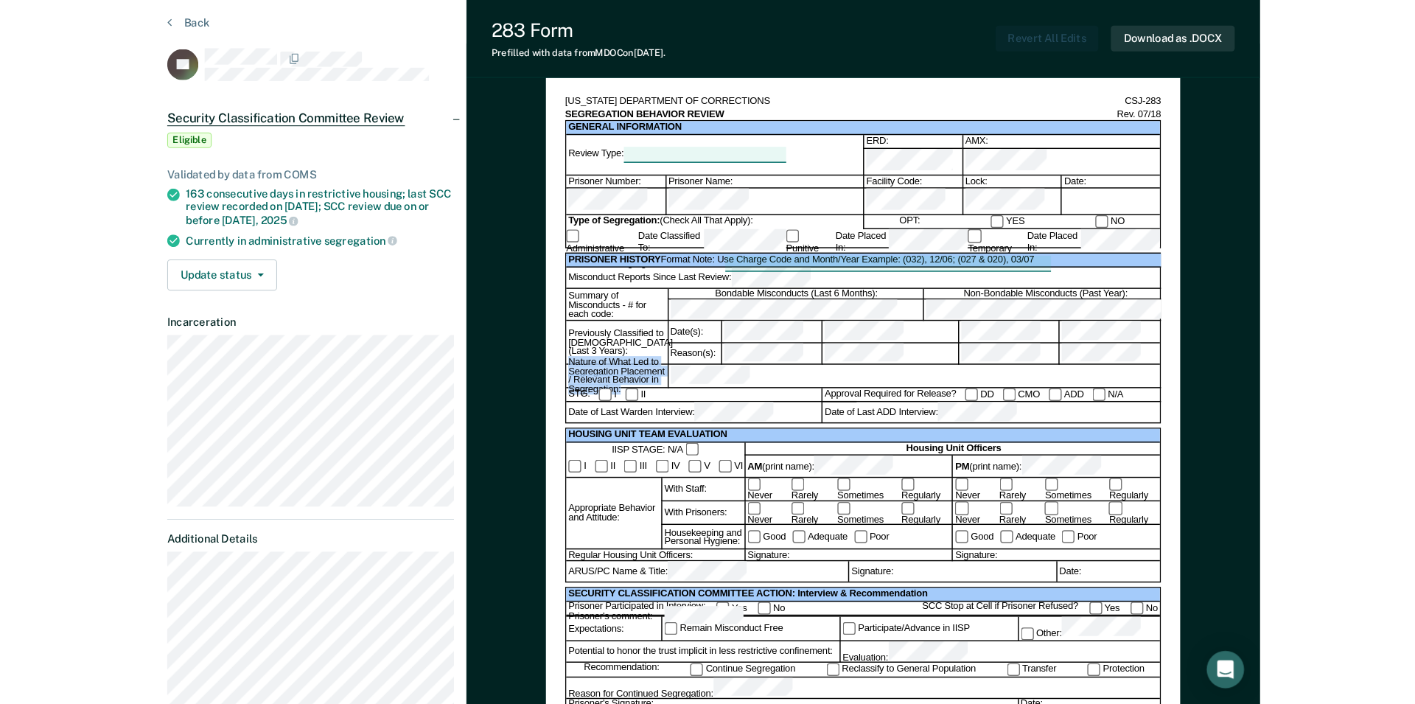
scroll to position [51, 0]
